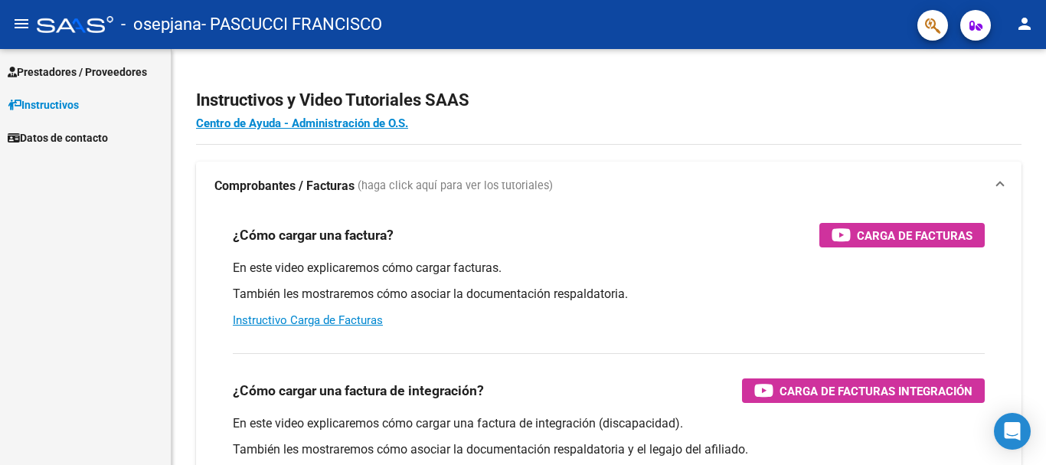
click at [95, 74] on span "Prestadores / Proveedores" at bounding box center [77, 72] width 139 height 17
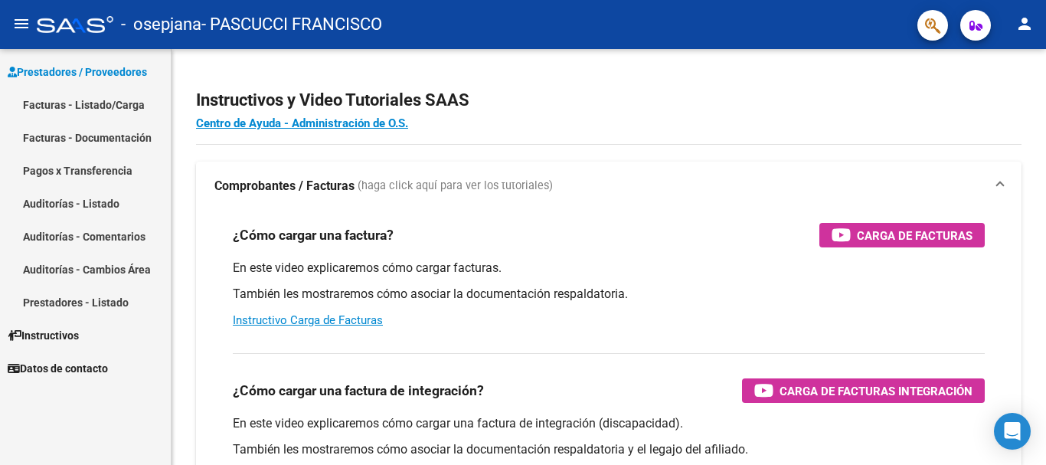
click at [91, 71] on span "Prestadores / Proveedores" at bounding box center [77, 72] width 139 height 17
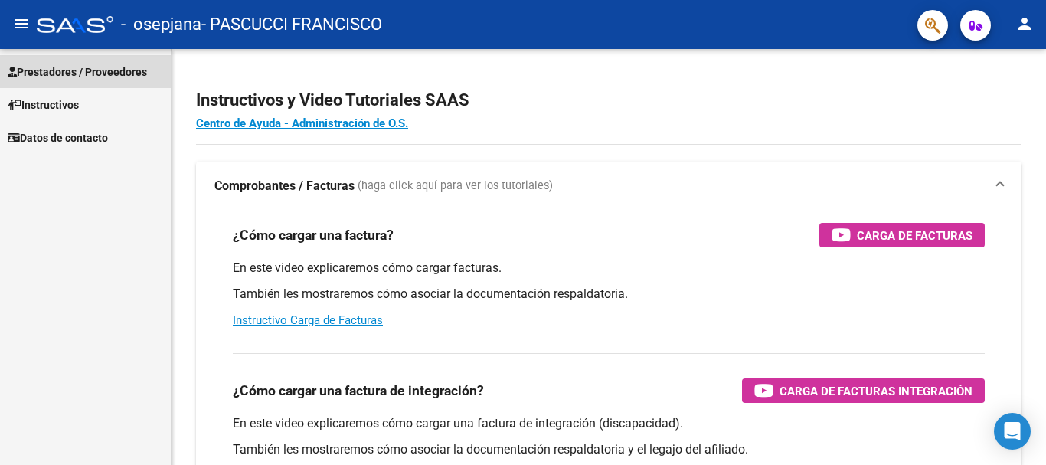
click at [83, 74] on span "Prestadores / Proveedores" at bounding box center [77, 72] width 139 height 17
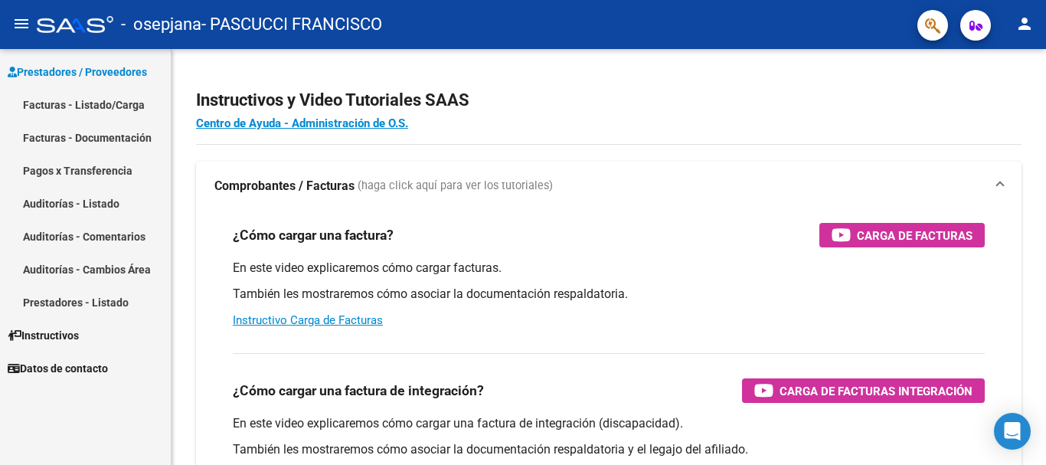
click at [90, 106] on link "Facturas - Listado/Carga" at bounding box center [85, 104] width 171 height 33
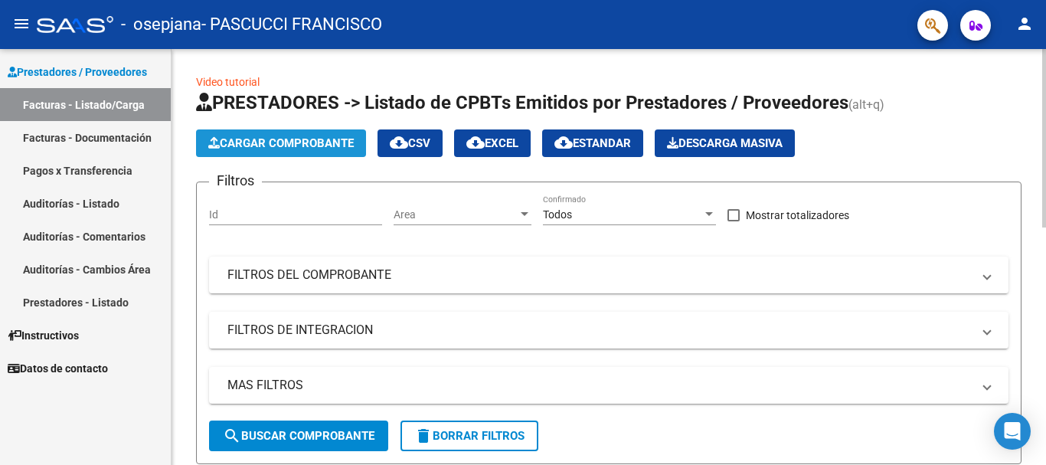
click at [285, 141] on span "Cargar Comprobante" at bounding box center [280, 143] width 145 height 14
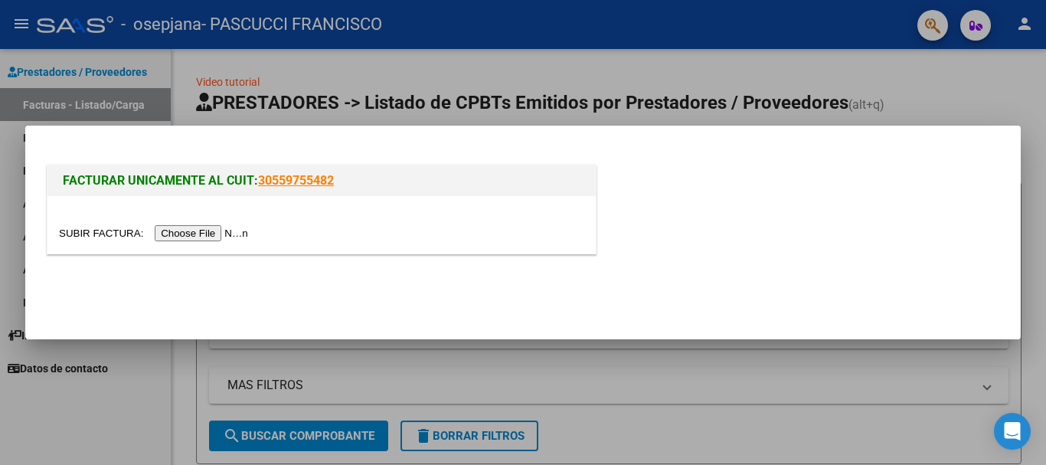
click at [218, 231] on input "file" at bounding box center [156, 233] width 194 height 16
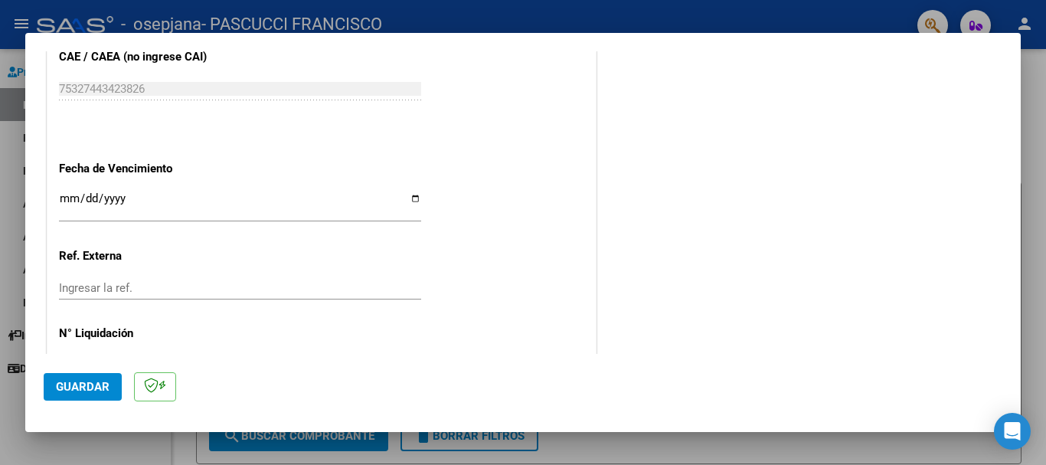
scroll to position [863, 0]
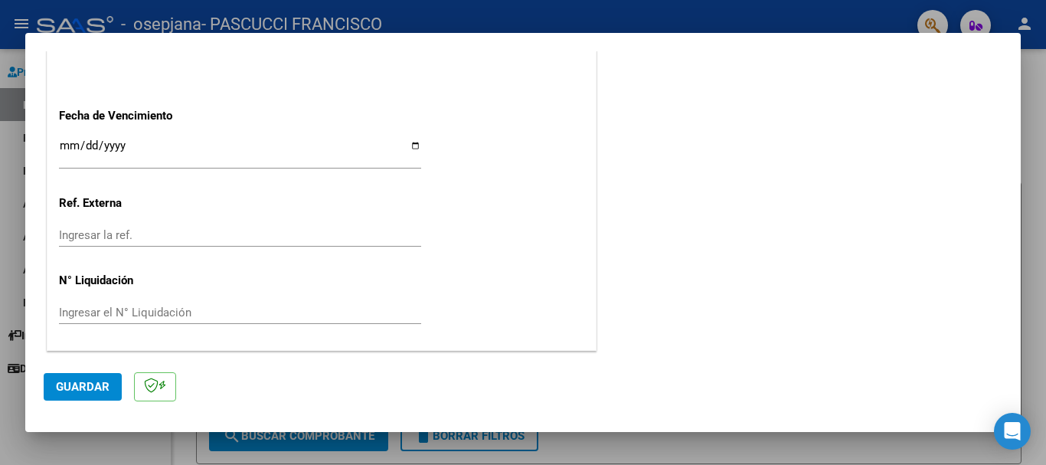
click at [66, 146] on input "Ingresar la fecha" at bounding box center [240, 151] width 362 height 25
click at [67, 147] on input "Ingresar la fecha" at bounding box center [240, 151] width 362 height 25
click at [410, 145] on input "Ingresar la fecha" at bounding box center [240, 151] width 362 height 25
type input "[DATE]"
click at [79, 384] on span "Guardar" at bounding box center [83, 387] width 54 height 14
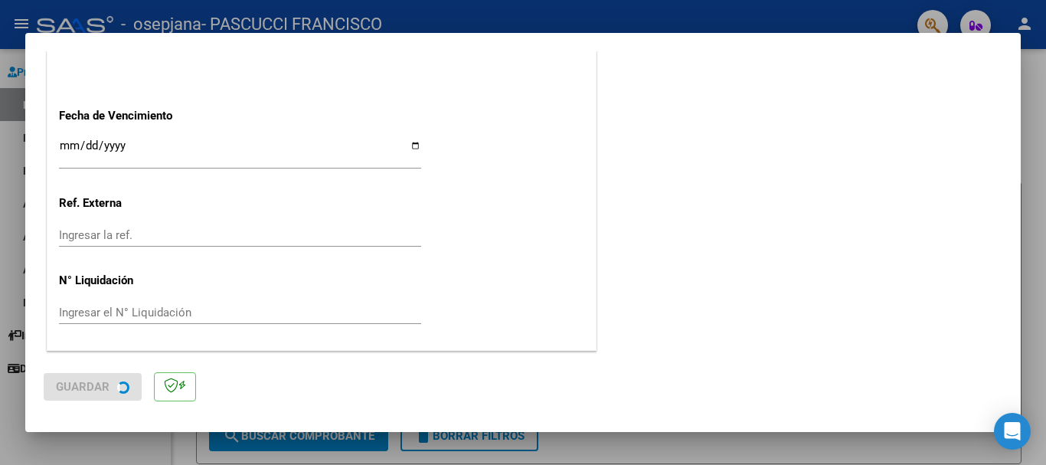
scroll to position [0, 0]
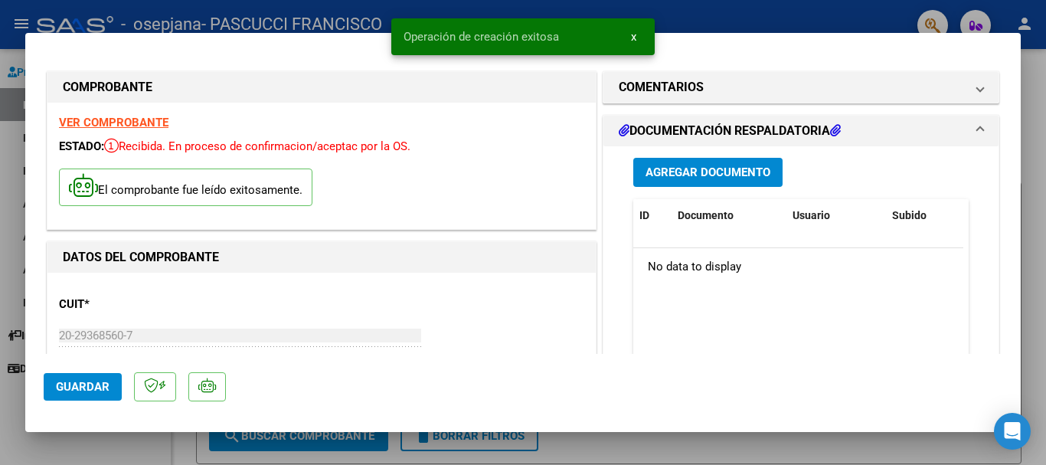
click at [688, 172] on span "Agregar Documento" at bounding box center [707, 173] width 125 height 14
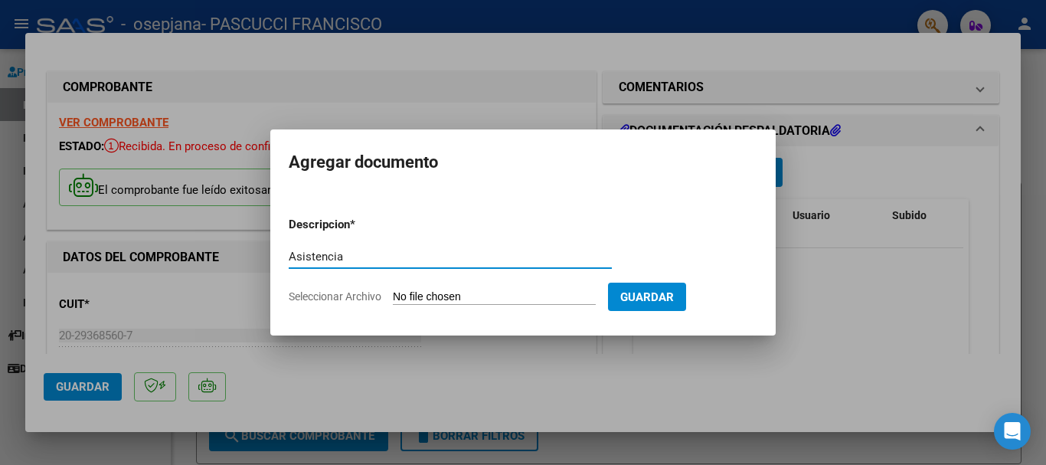
type input "Asistencia"
click at [466, 302] on input "Seleccionar Archivo" at bounding box center [494, 297] width 203 height 15
type input "C:\fakepath\Consentimiento- Asistencia [PERSON_NAME] Psicología 2025.pdf"
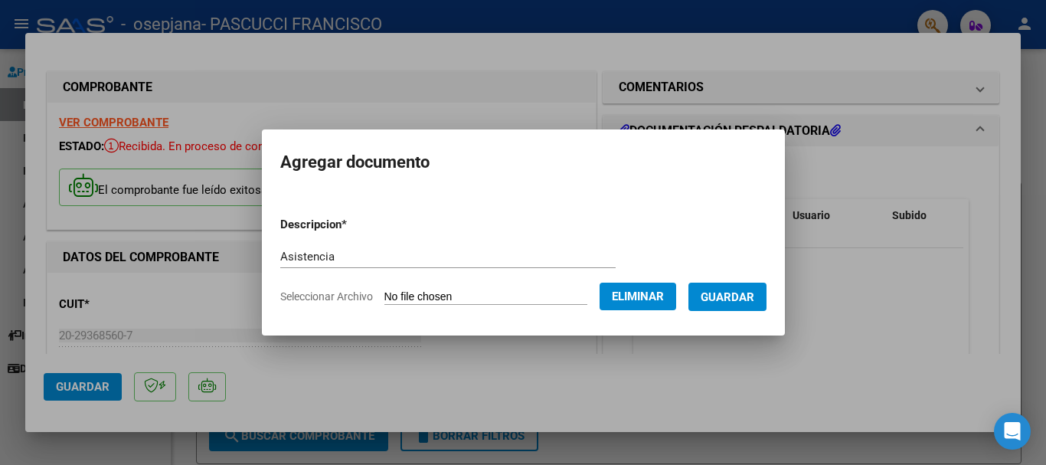
click at [750, 296] on span "Guardar" at bounding box center [728, 297] width 54 height 14
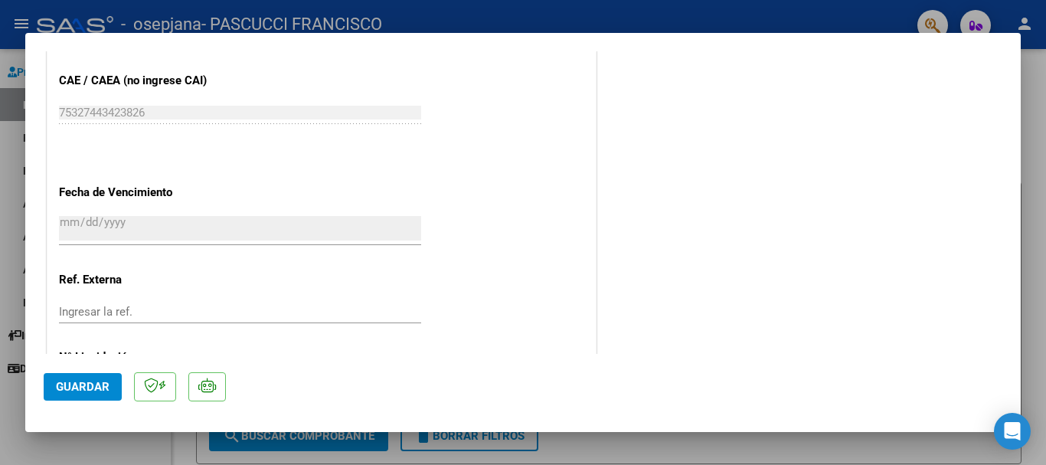
scroll to position [921, 0]
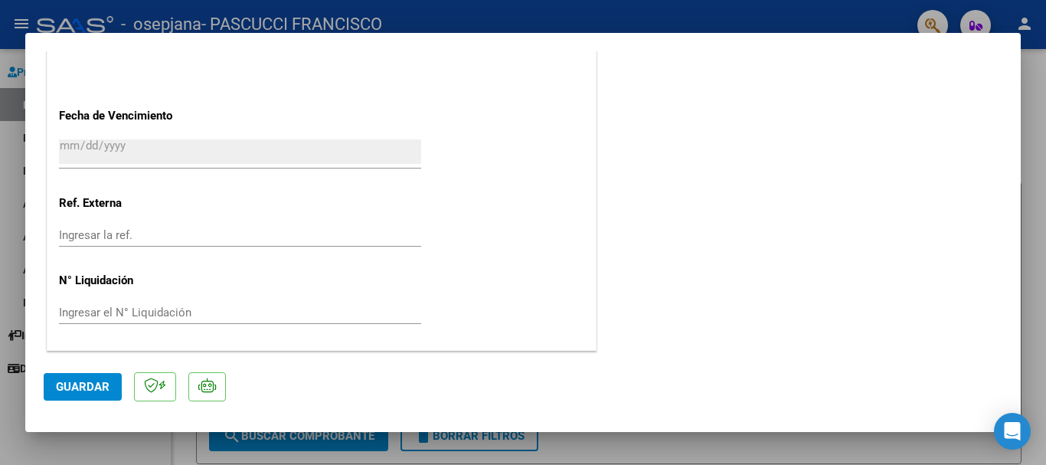
click at [80, 381] on span "Guardar" at bounding box center [83, 387] width 54 height 14
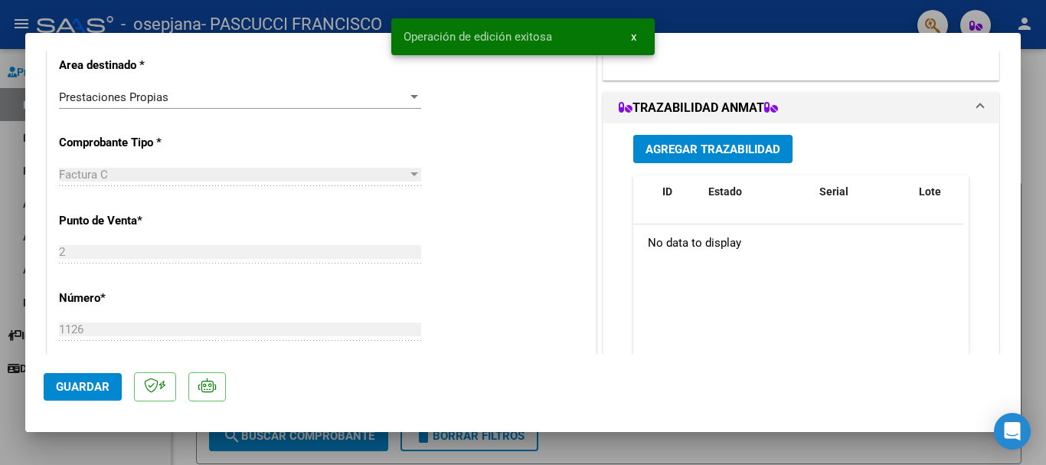
click at [705, 14] on div at bounding box center [523, 232] width 1046 height 465
type input "$ 0,00"
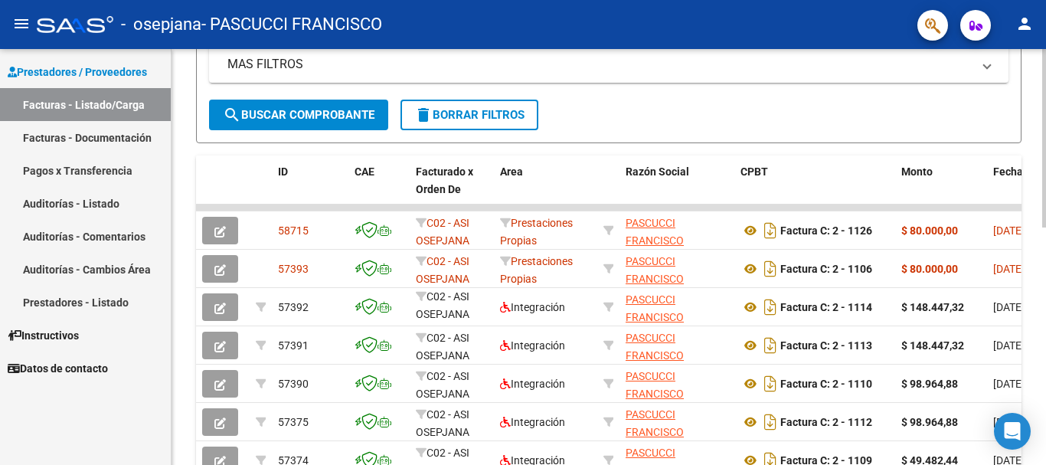
scroll to position [230, 0]
